Goal: Transaction & Acquisition: Purchase product/service

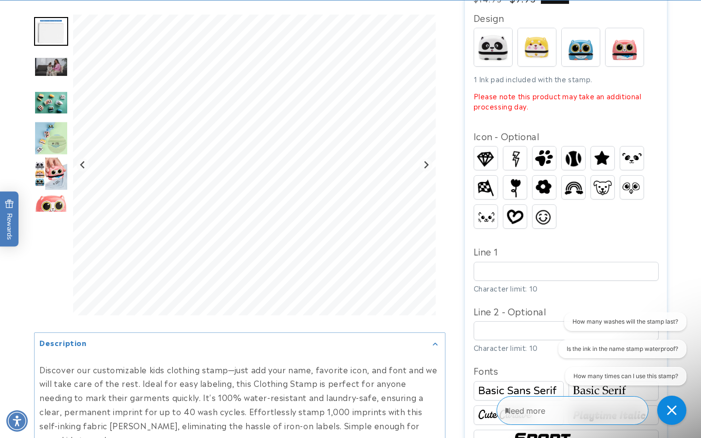
scroll to position [284, 0]
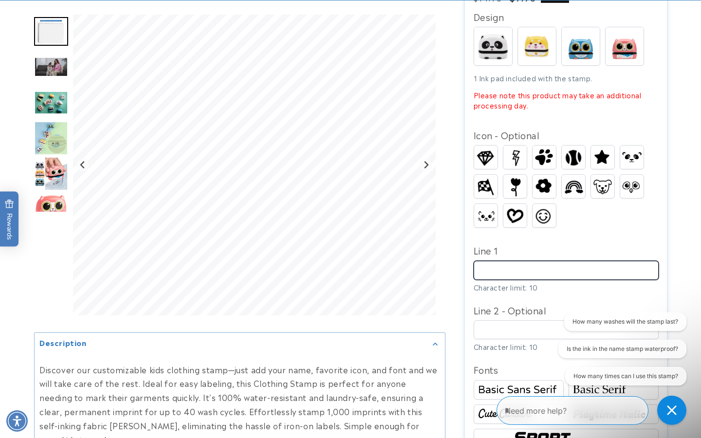
click at [519, 261] on input "Line 1" at bounding box center [566, 270] width 185 height 19
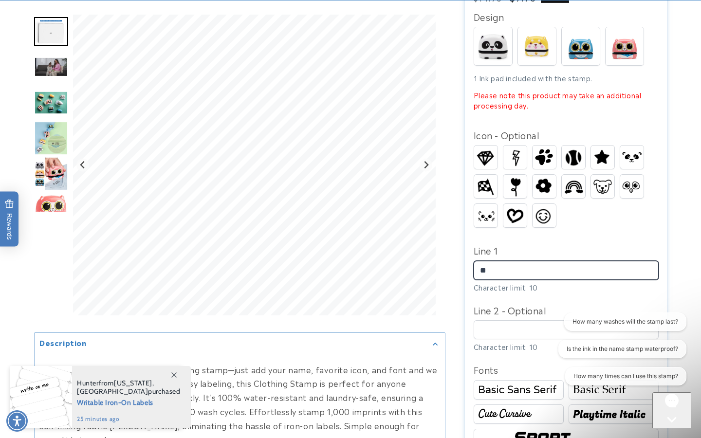
type input "*"
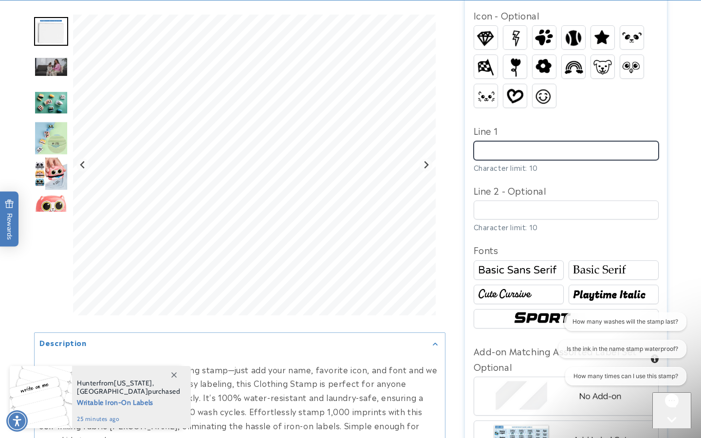
scroll to position [406, 0]
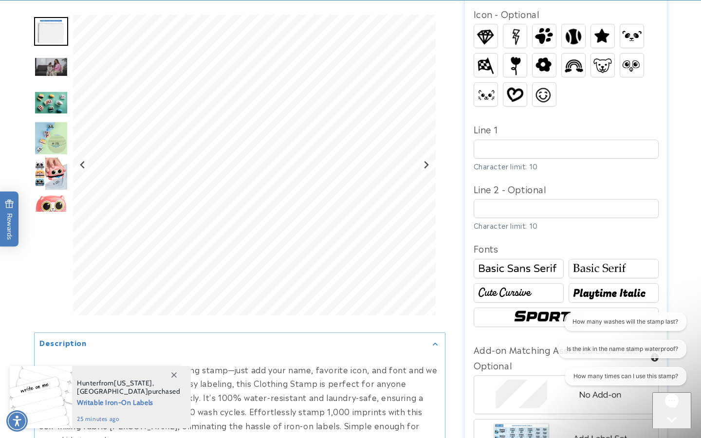
click at [596, 261] on img at bounding box center [613, 268] width 87 height 15
click at [496, 140] on input "Line 1" at bounding box center [566, 149] width 185 height 19
type input "*********"
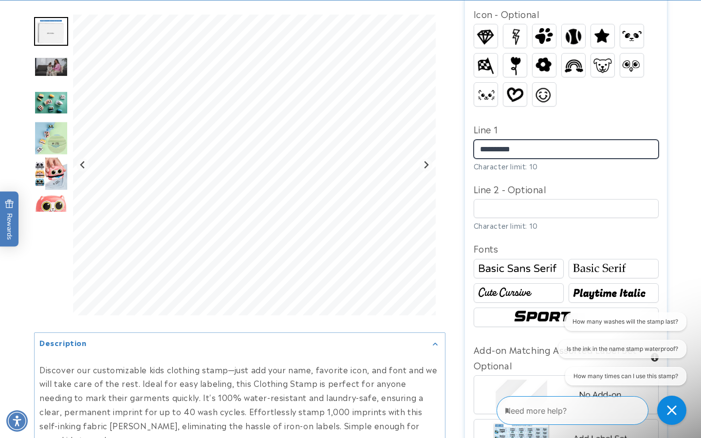
click at [403, 102] on div at bounding box center [350, 175] width 633 height 971
click at [506, 286] on img at bounding box center [518, 293] width 87 height 15
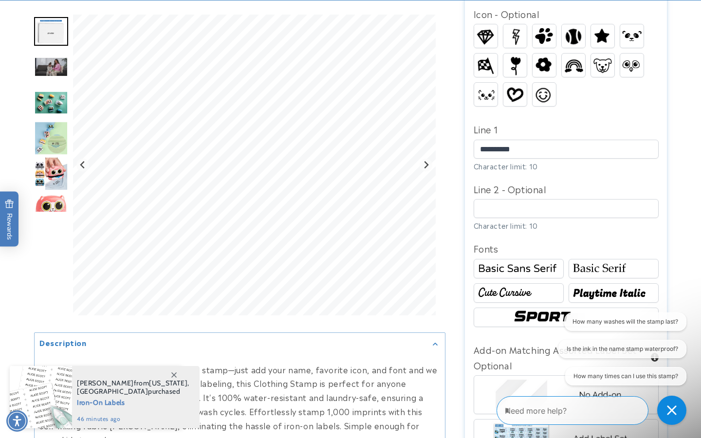
click at [592, 286] on img at bounding box center [613, 293] width 87 height 15
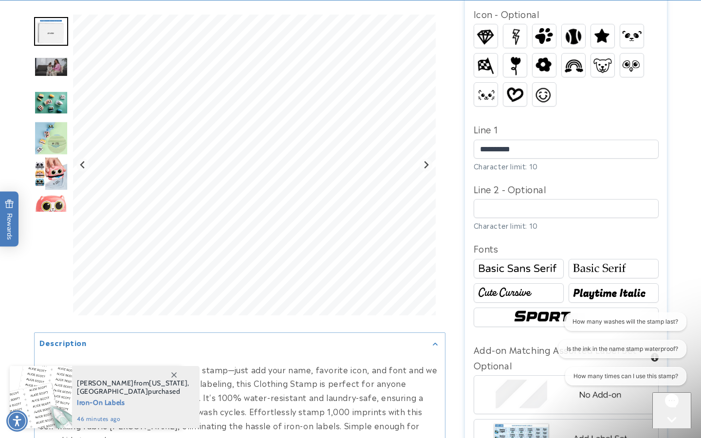
click at [592, 286] on img at bounding box center [613, 293] width 87 height 15
click at [571, 308] on img at bounding box center [566, 317] width 111 height 19
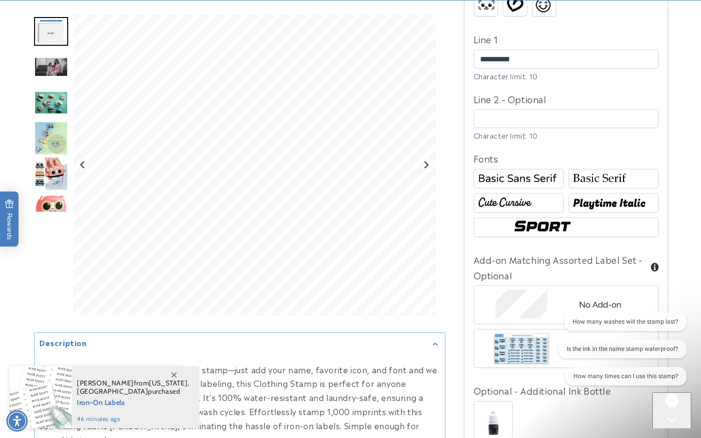
scroll to position [549, 0]
